Goal: Information Seeking & Learning: Learn about a topic

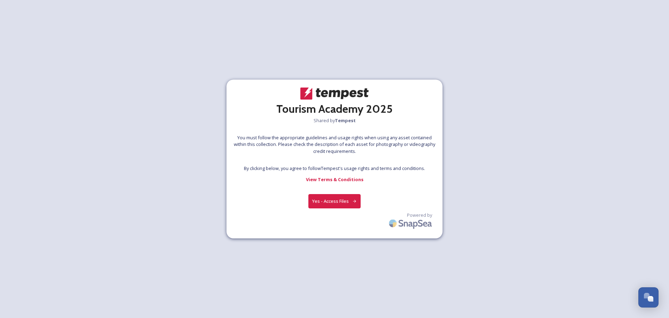
click at [335, 198] on button "Yes - Access Files" at bounding box center [334, 201] width 52 height 14
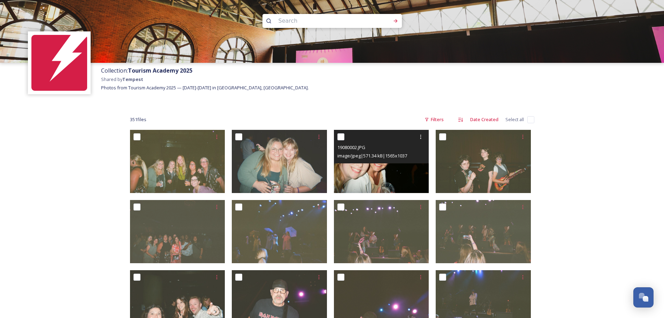
click at [361, 173] on img at bounding box center [381, 161] width 95 height 63
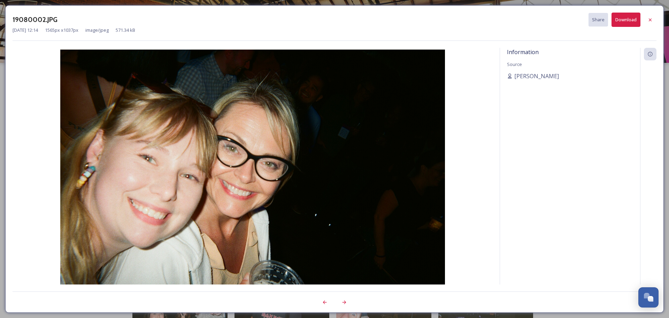
click at [652, 21] on div at bounding box center [650, 20] width 13 height 13
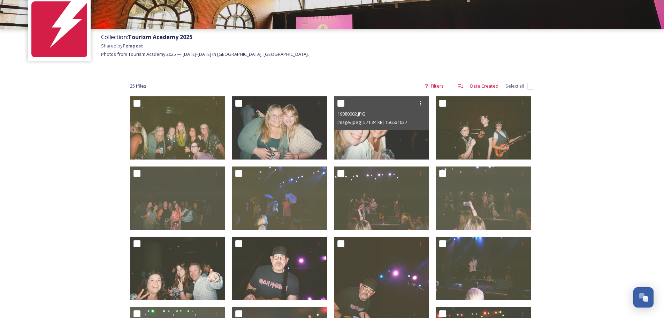
scroll to position [70, 0]
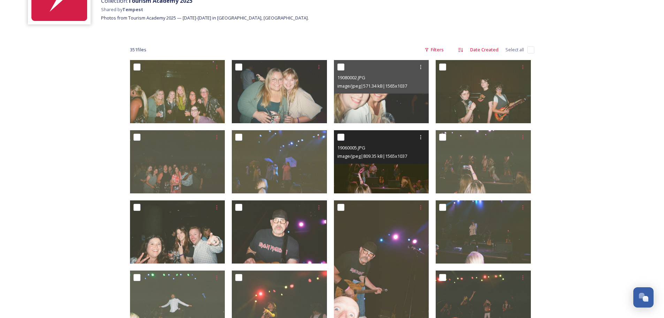
click at [381, 172] on img at bounding box center [381, 161] width 95 height 63
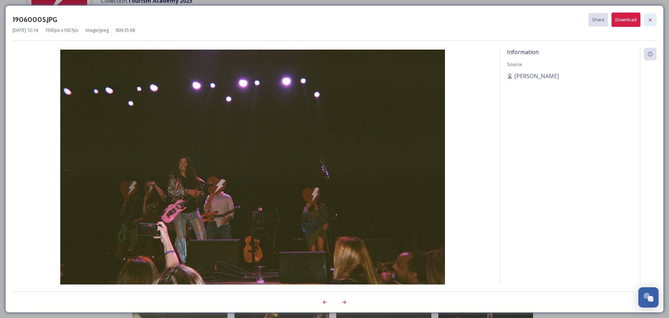
click at [649, 20] on icon at bounding box center [651, 20] width 6 height 6
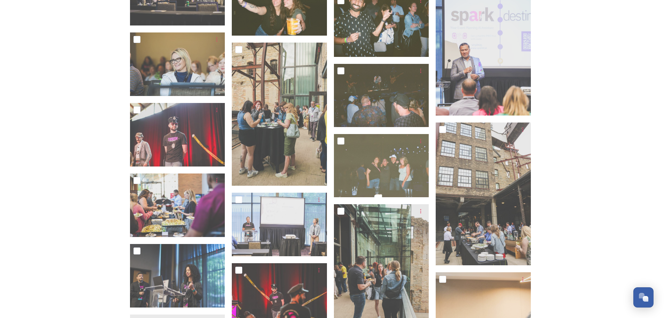
scroll to position [802, 0]
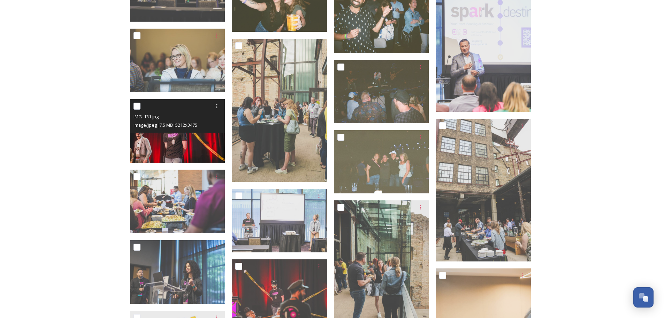
click at [179, 142] on img at bounding box center [177, 130] width 95 height 63
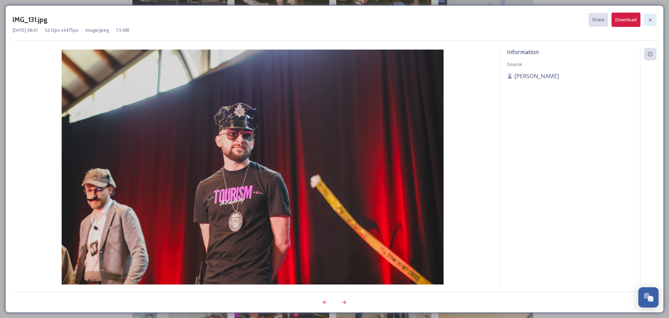
click at [652, 20] on icon at bounding box center [651, 20] width 6 height 6
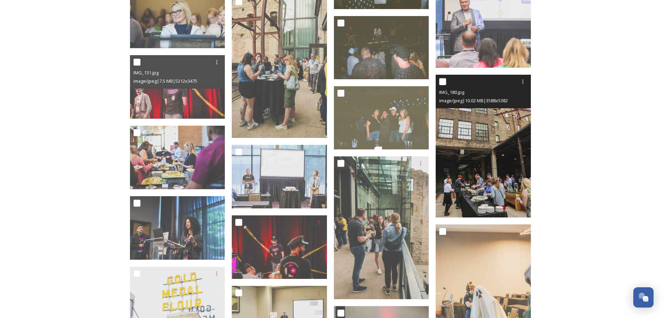
scroll to position [906, 0]
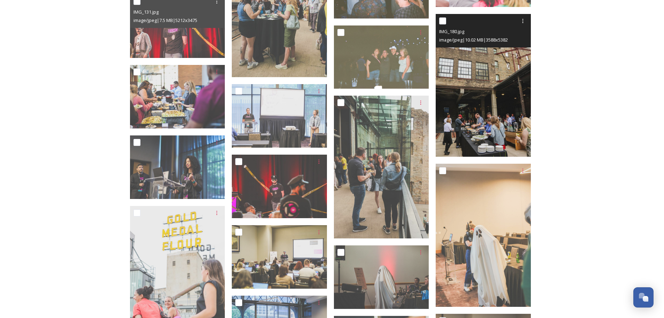
click at [479, 108] on img at bounding box center [483, 85] width 95 height 143
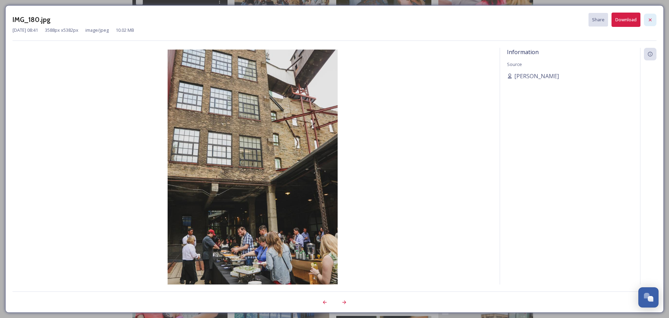
click at [650, 20] on icon at bounding box center [651, 20] width 6 height 6
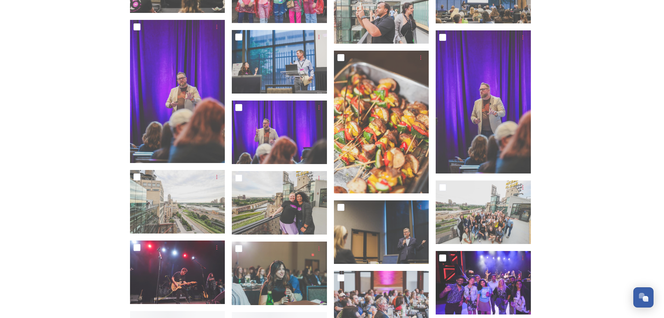
scroll to position [2475, 0]
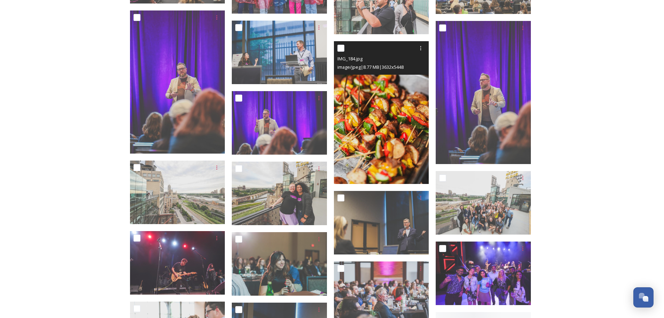
click at [381, 126] on img at bounding box center [381, 112] width 95 height 143
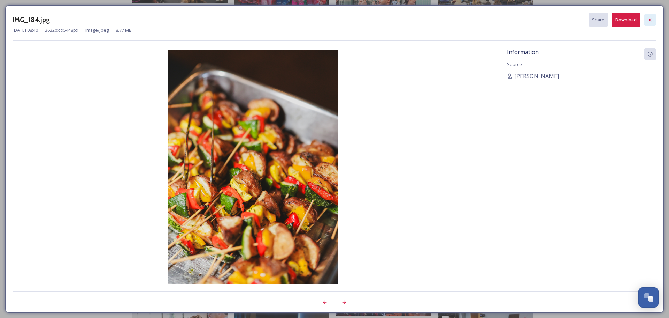
click at [648, 21] on icon at bounding box center [651, 20] width 6 height 6
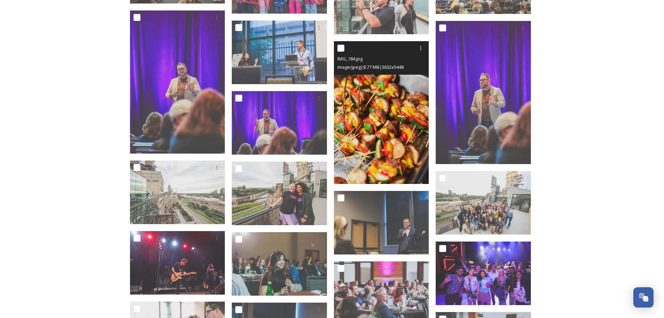
click at [387, 144] on img at bounding box center [381, 112] width 95 height 143
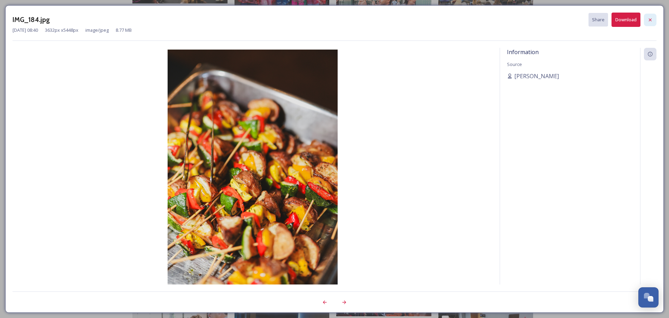
click at [648, 22] on icon at bounding box center [651, 20] width 6 height 6
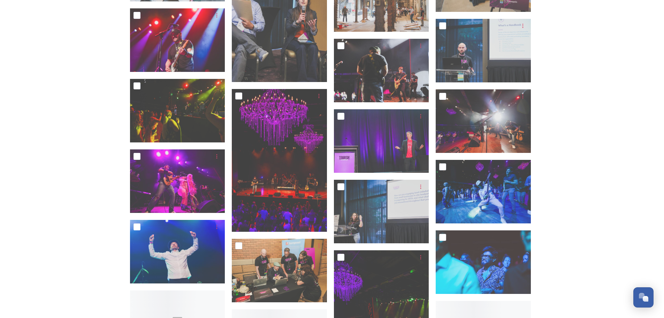
scroll to position [2893, 0]
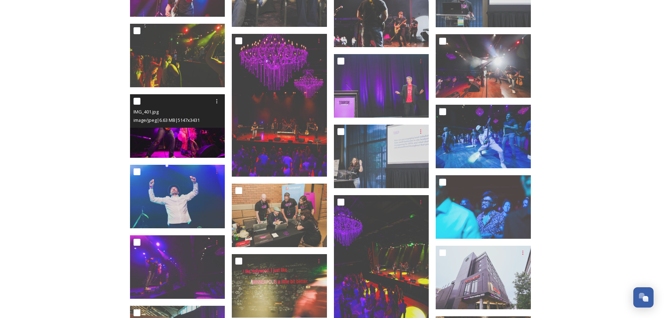
click at [173, 143] on img at bounding box center [177, 125] width 95 height 63
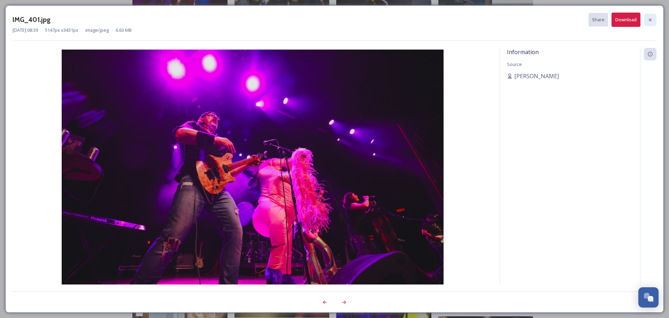
click at [649, 15] on div at bounding box center [650, 20] width 13 height 13
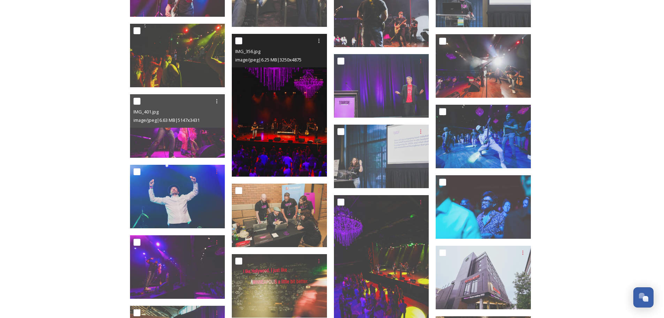
click at [280, 115] on img at bounding box center [279, 105] width 95 height 143
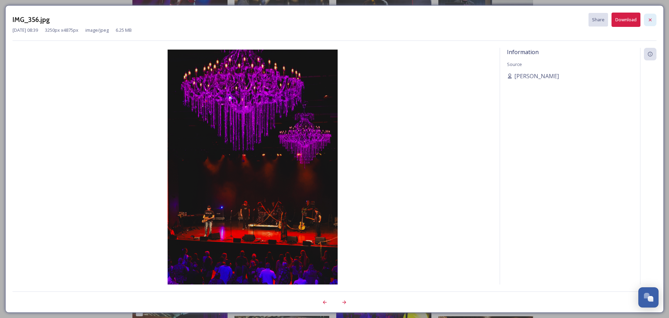
click at [652, 21] on icon at bounding box center [651, 20] width 6 height 6
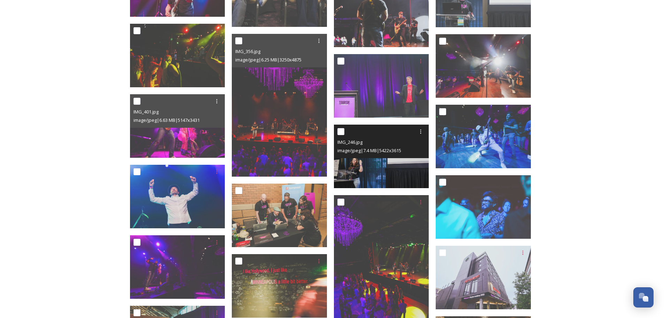
click at [383, 168] on img at bounding box center [381, 155] width 95 height 63
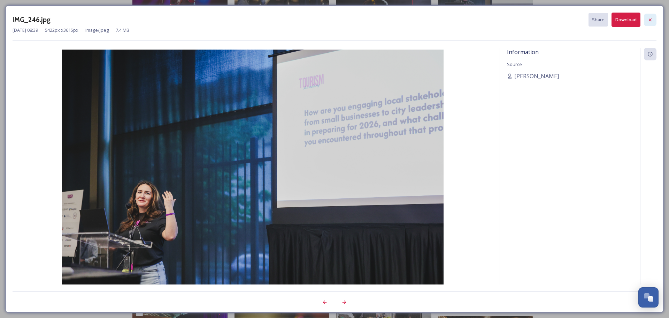
click at [648, 21] on icon at bounding box center [651, 20] width 6 height 6
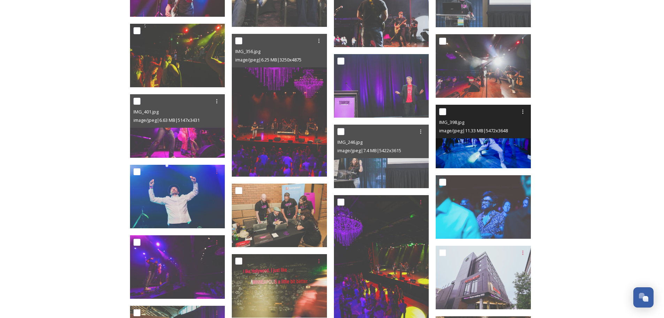
click at [495, 146] on img at bounding box center [483, 136] width 95 height 63
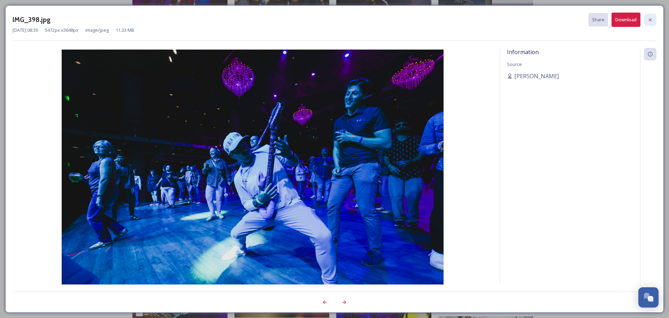
click at [651, 19] on icon at bounding box center [651, 20] width 6 height 6
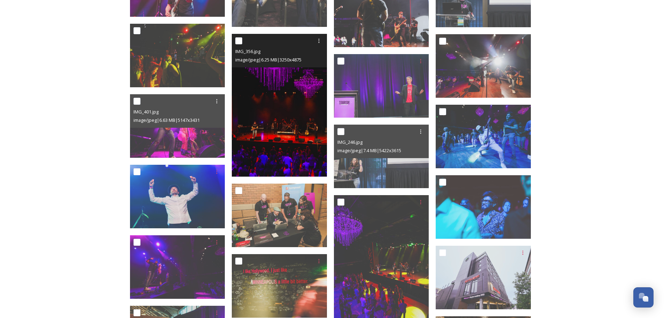
click at [254, 114] on img at bounding box center [279, 105] width 95 height 143
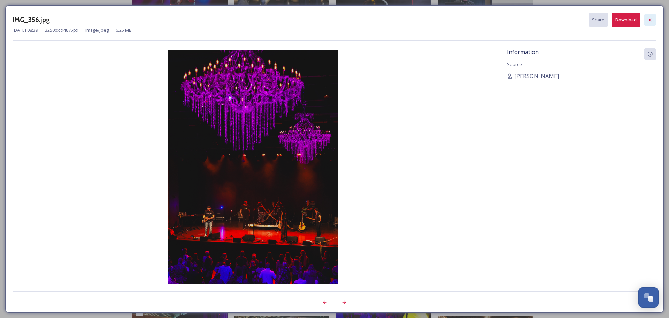
click at [651, 24] on div at bounding box center [650, 20] width 13 height 13
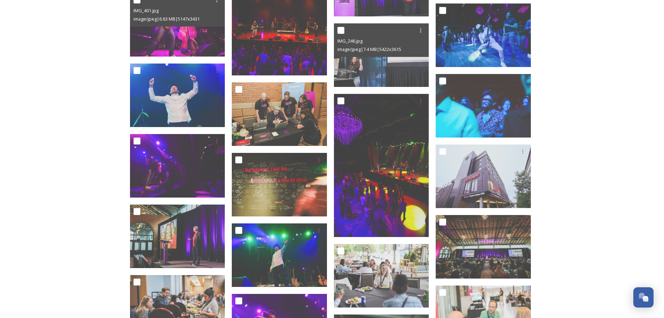
scroll to position [2997, 0]
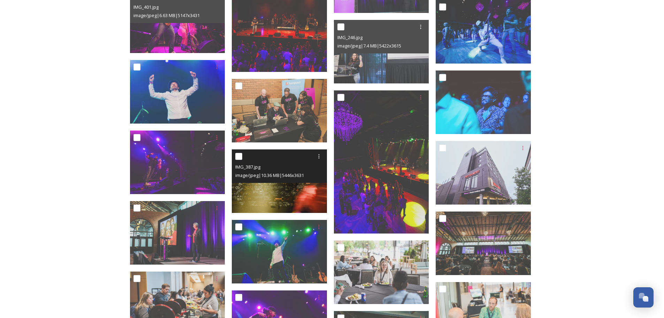
click at [281, 192] on img at bounding box center [279, 180] width 95 height 63
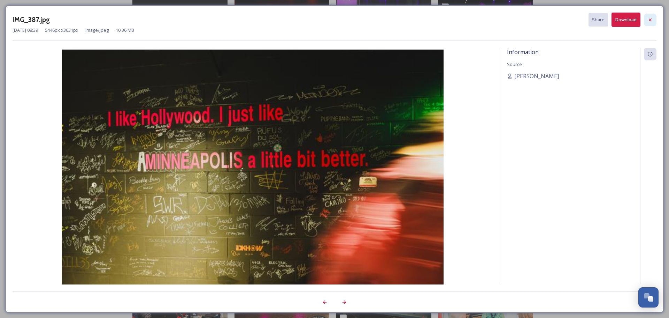
click at [652, 21] on icon at bounding box center [651, 20] width 6 height 6
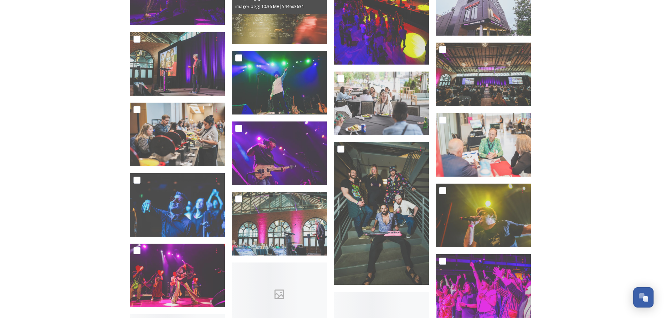
scroll to position [3172, 0]
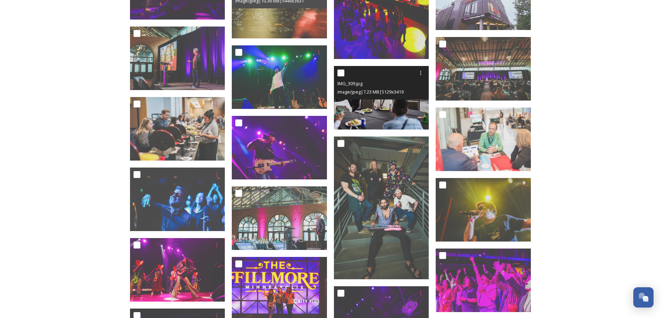
click at [379, 101] on img at bounding box center [381, 97] width 95 height 63
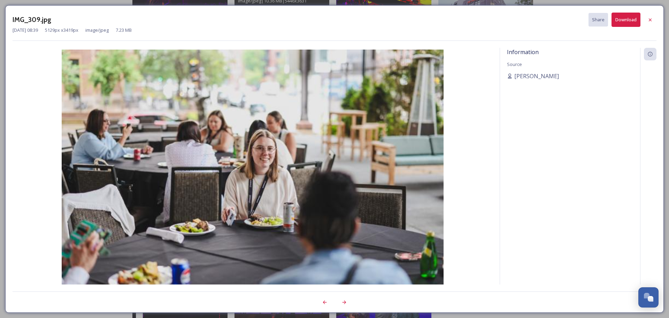
click at [570, 180] on div "Information Source [PERSON_NAME]" at bounding box center [570, 175] width 140 height 255
click at [655, 22] on div at bounding box center [650, 20] width 13 height 13
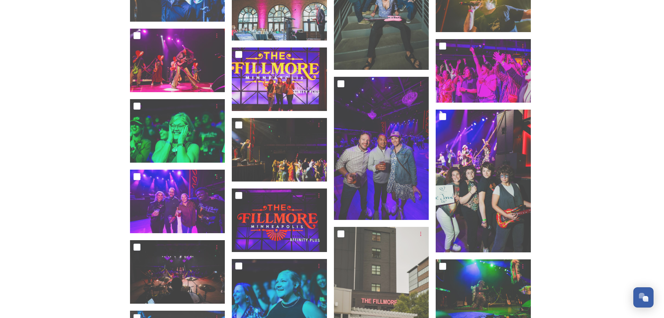
scroll to position [3450, 0]
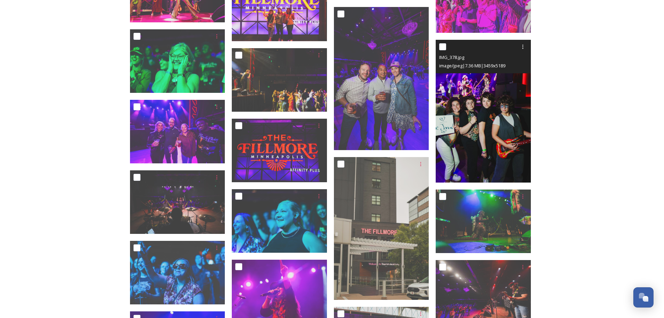
click at [485, 115] on img at bounding box center [483, 111] width 95 height 143
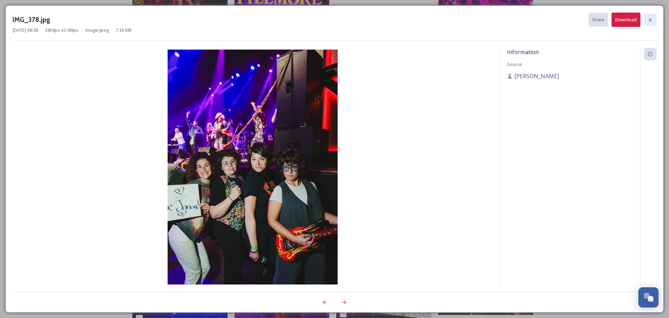
click at [652, 22] on icon at bounding box center [651, 20] width 6 height 6
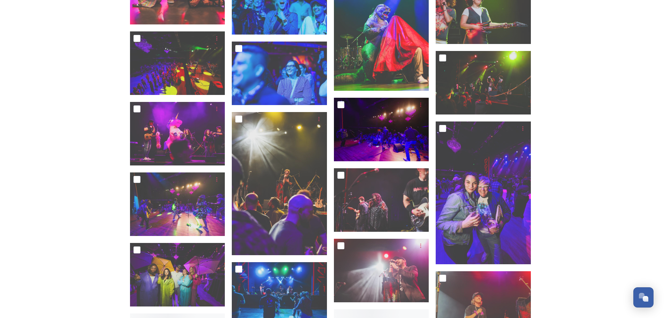
scroll to position [4113, 0]
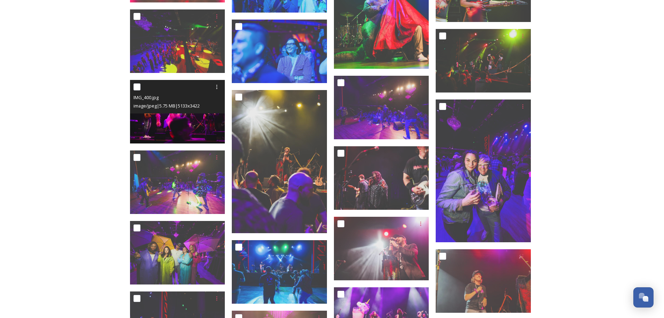
click at [197, 132] on img at bounding box center [177, 111] width 95 height 63
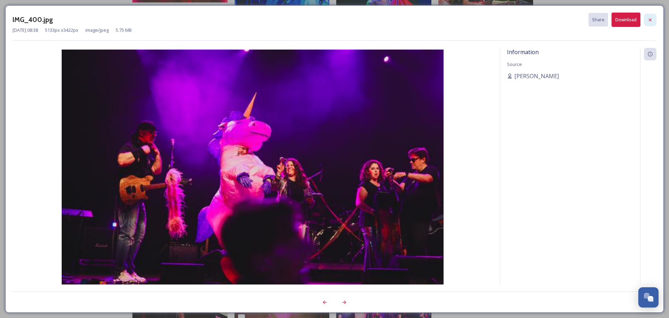
click at [649, 21] on icon at bounding box center [651, 20] width 6 height 6
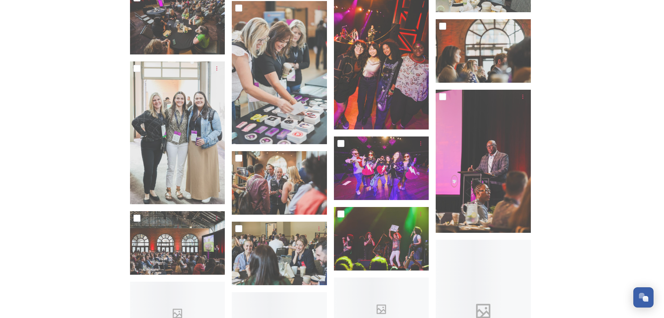
scroll to position [4949, 0]
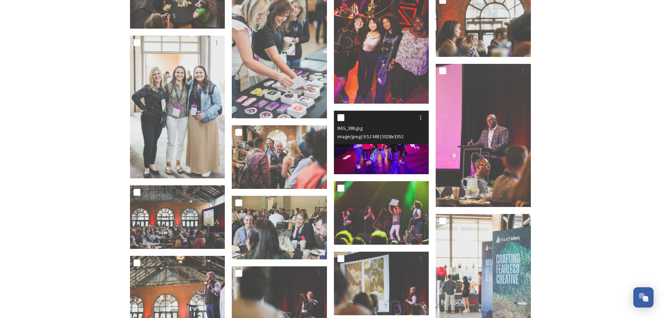
click at [384, 148] on img at bounding box center [381, 141] width 95 height 63
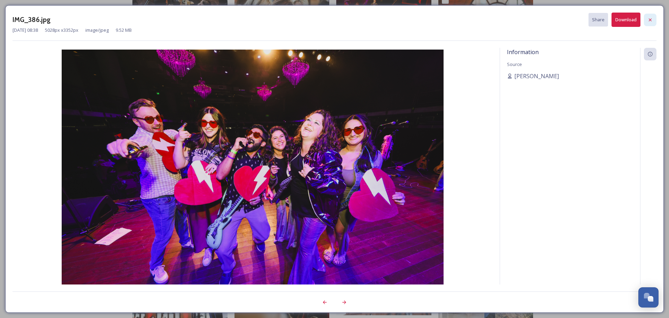
click at [650, 21] on icon at bounding box center [651, 20] width 6 height 6
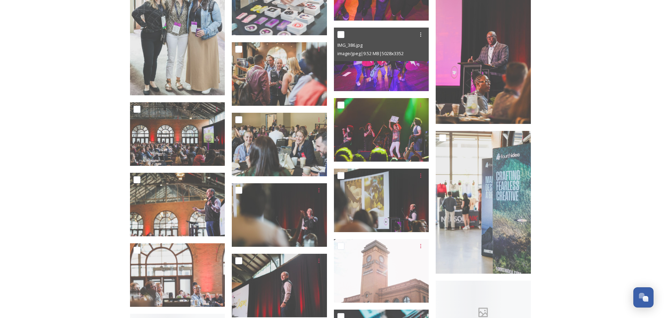
scroll to position [5088, 0]
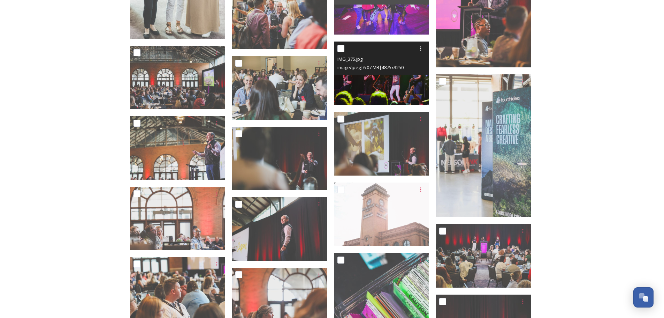
click at [400, 83] on img at bounding box center [381, 72] width 95 height 63
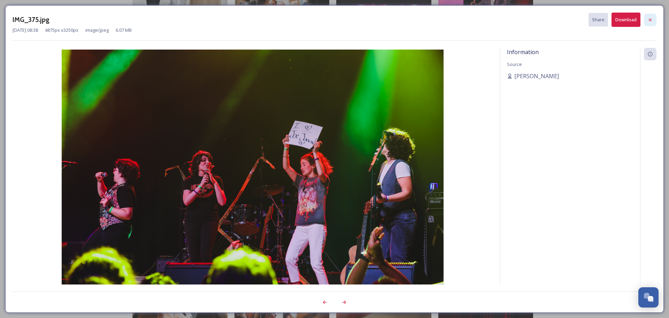
click at [655, 21] on div at bounding box center [650, 20] width 13 height 13
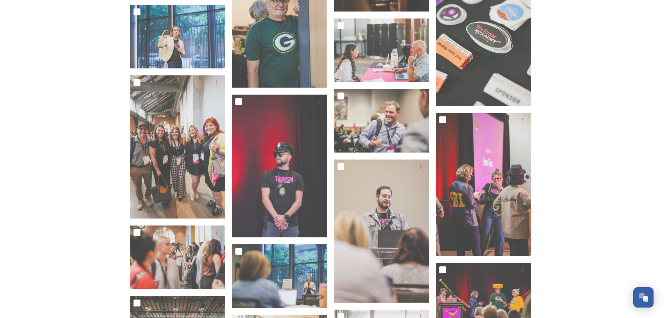
scroll to position [6448, 0]
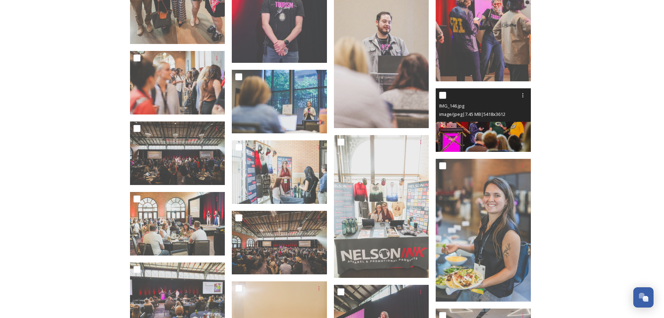
click at [501, 135] on img at bounding box center [483, 119] width 95 height 63
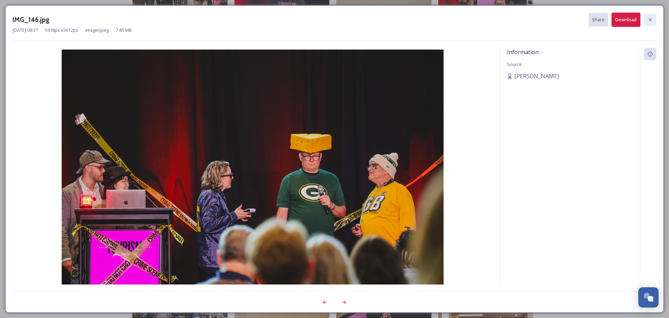
click at [652, 20] on icon at bounding box center [651, 20] width 6 height 6
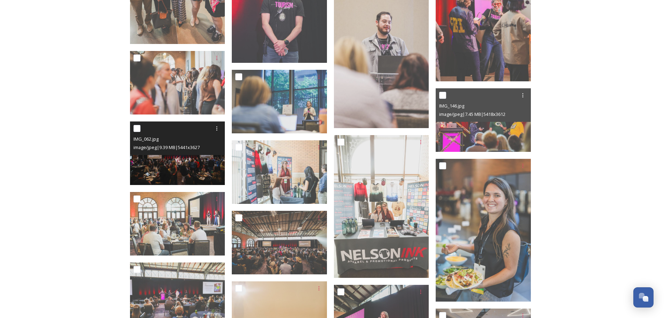
click at [177, 157] on img at bounding box center [177, 152] width 95 height 63
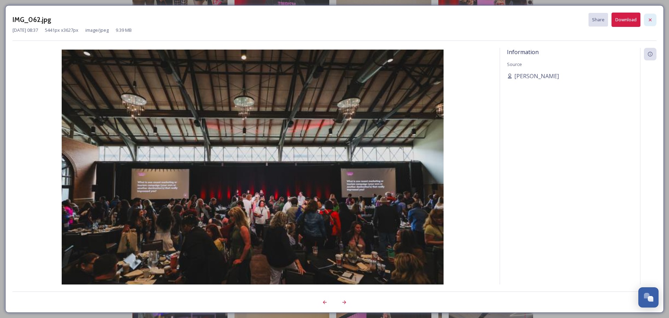
click at [650, 21] on icon at bounding box center [651, 20] width 6 height 6
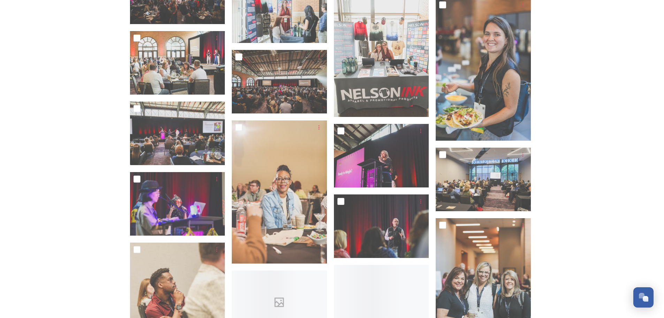
scroll to position [6622, 0]
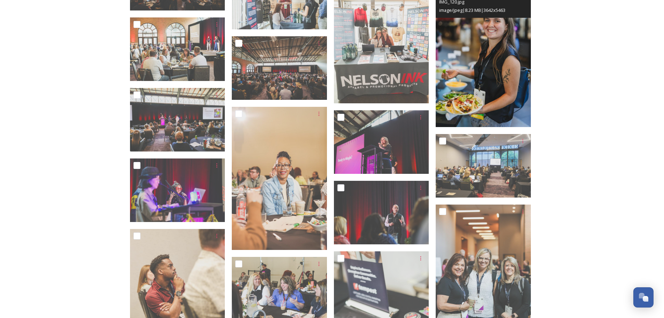
click at [470, 101] on img at bounding box center [483, 55] width 95 height 143
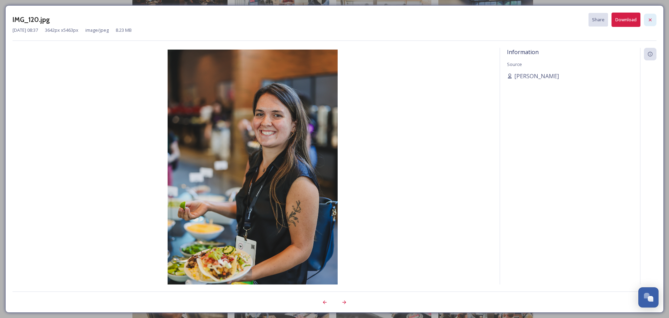
click at [653, 18] on icon at bounding box center [651, 20] width 6 height 6
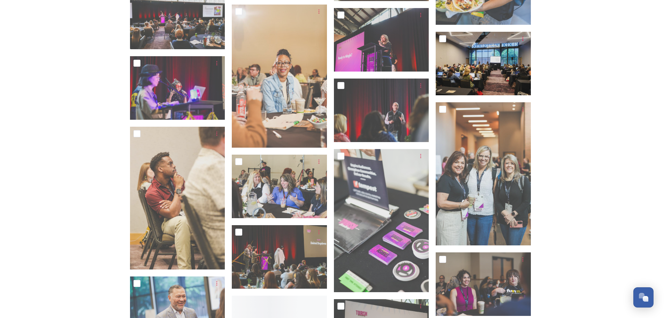
scroll to position [6657, 0]
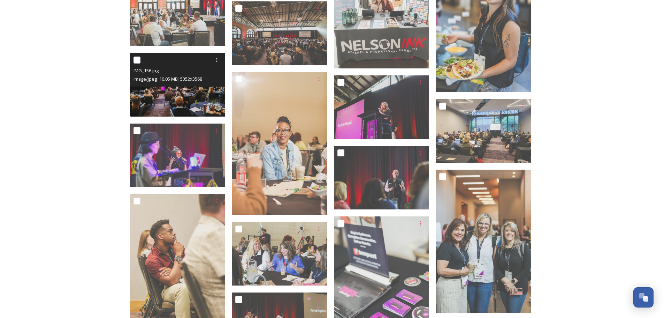
click at [179, 97] on img at bounding box center [177, 84] width 95 height 63
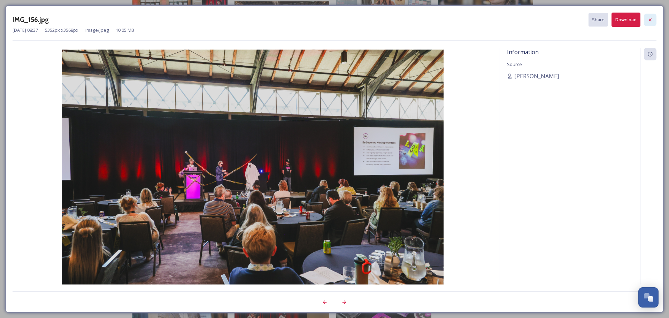
click at [651, 22] on icon at bounding box center [651, 20] width 6 height 6
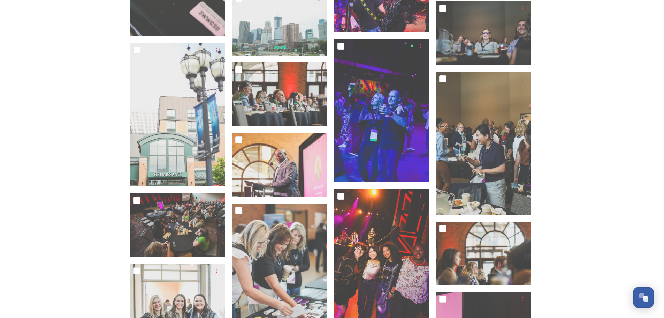
scroll to position [5294, 0]
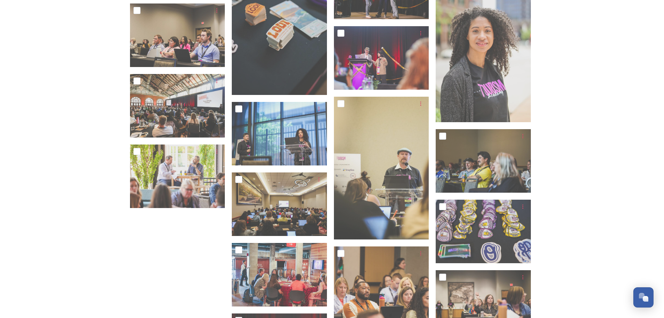
scroll to position [7281, 0]
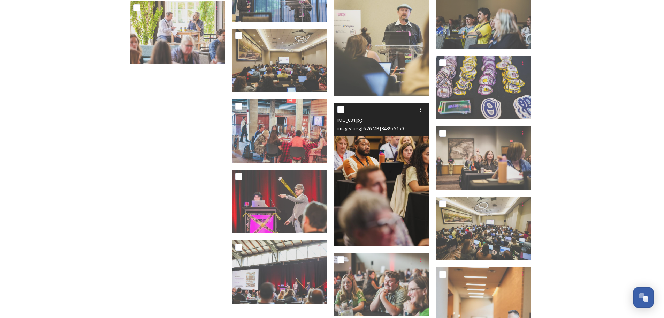
click at [380, 166] on img at bounding box center [381, 173] width 95 height 143
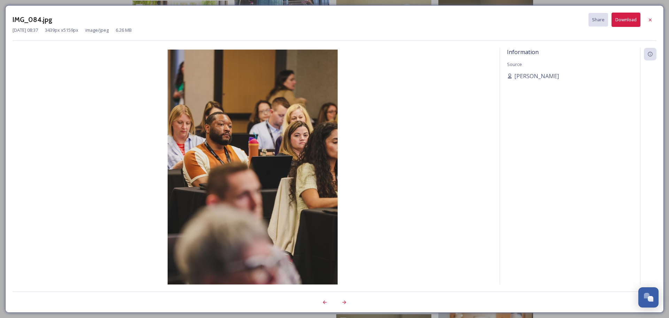
click at [646, 20] on div at bounding box center [650, 20] width 13 height 13
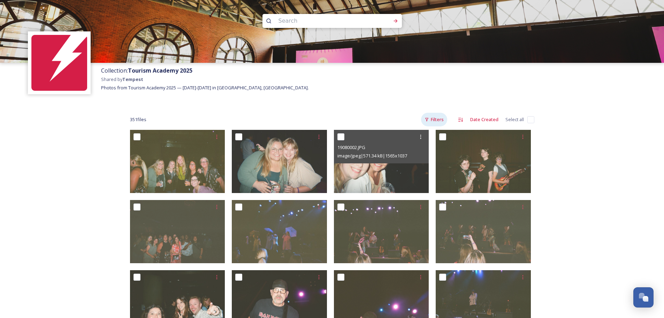
click at [432, 121] on div "Filters" at bounding box center [434, 120] width 26 height 14
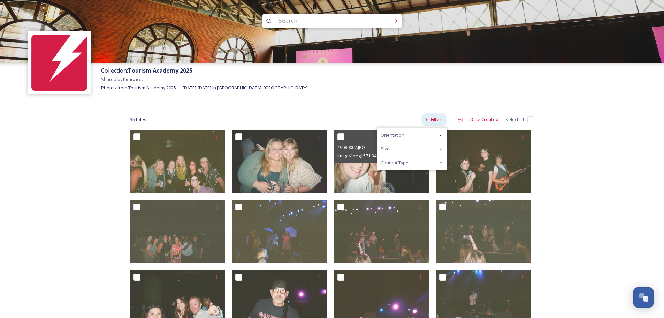
click at [432, 121] on div "Filters" at bounding box center [434, 120] width 26 height 14
click at [408, 162] on span "Content Type" at bounding box center [395, 162] width 28 height 7
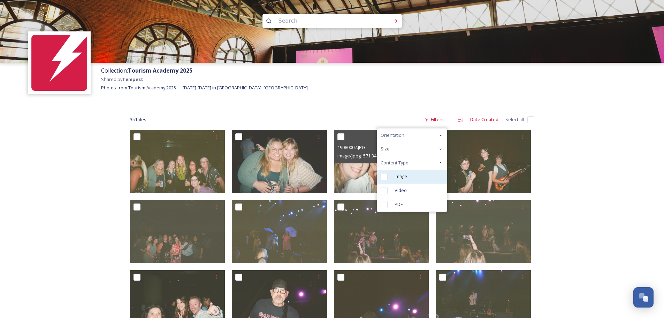
click at [404, 180] on div "Image" at bounding box center [412, 176] width 70 height 14
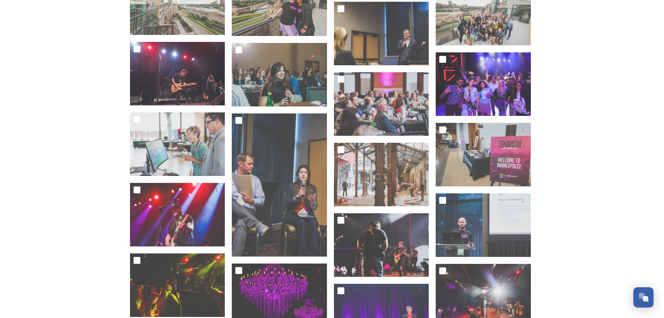
scroll to position [2679, 0]
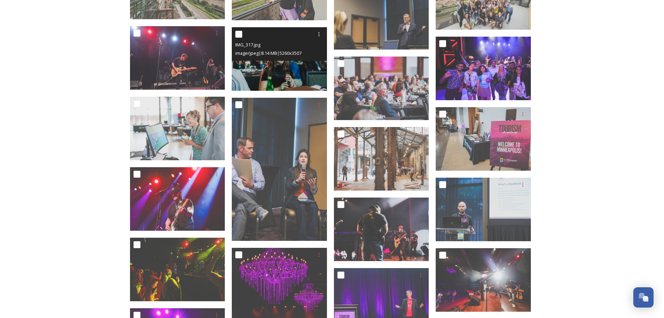
click at [298, 63] on img at bounding box center [279, 58] width 95 height 63
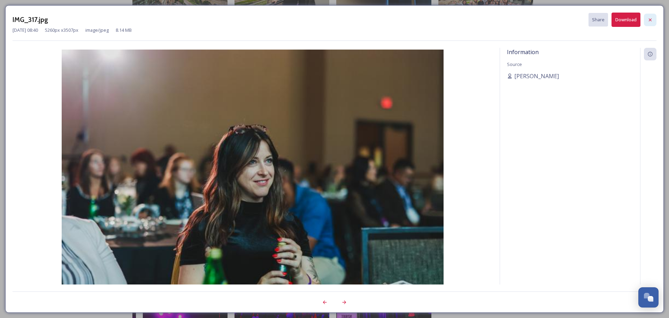
click at [652, 21] on icon at bounding box center [651, 20] width 6 height 6
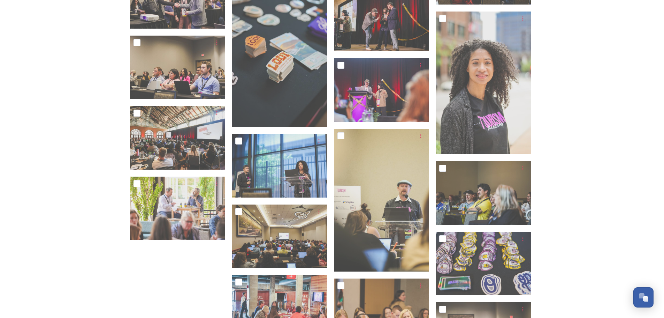
scroll to position [7245, 0]
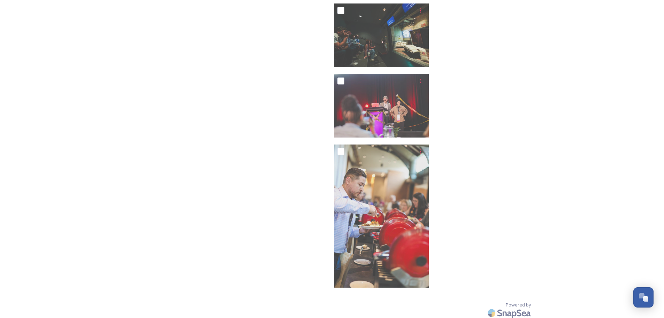
scroll to position [8182, 0]
